Goal: Task Accomplishment & Management: Use online tool/utility

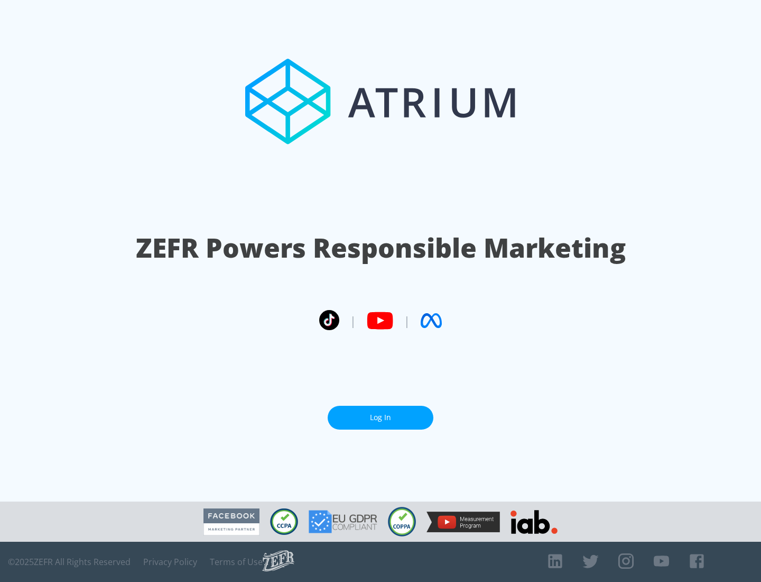
click at [381, 417] on link "Log In" at bounding box center [381, 418] width 106 height 24
